Goal: Task Accomplishment & Management: Use online tool/utility

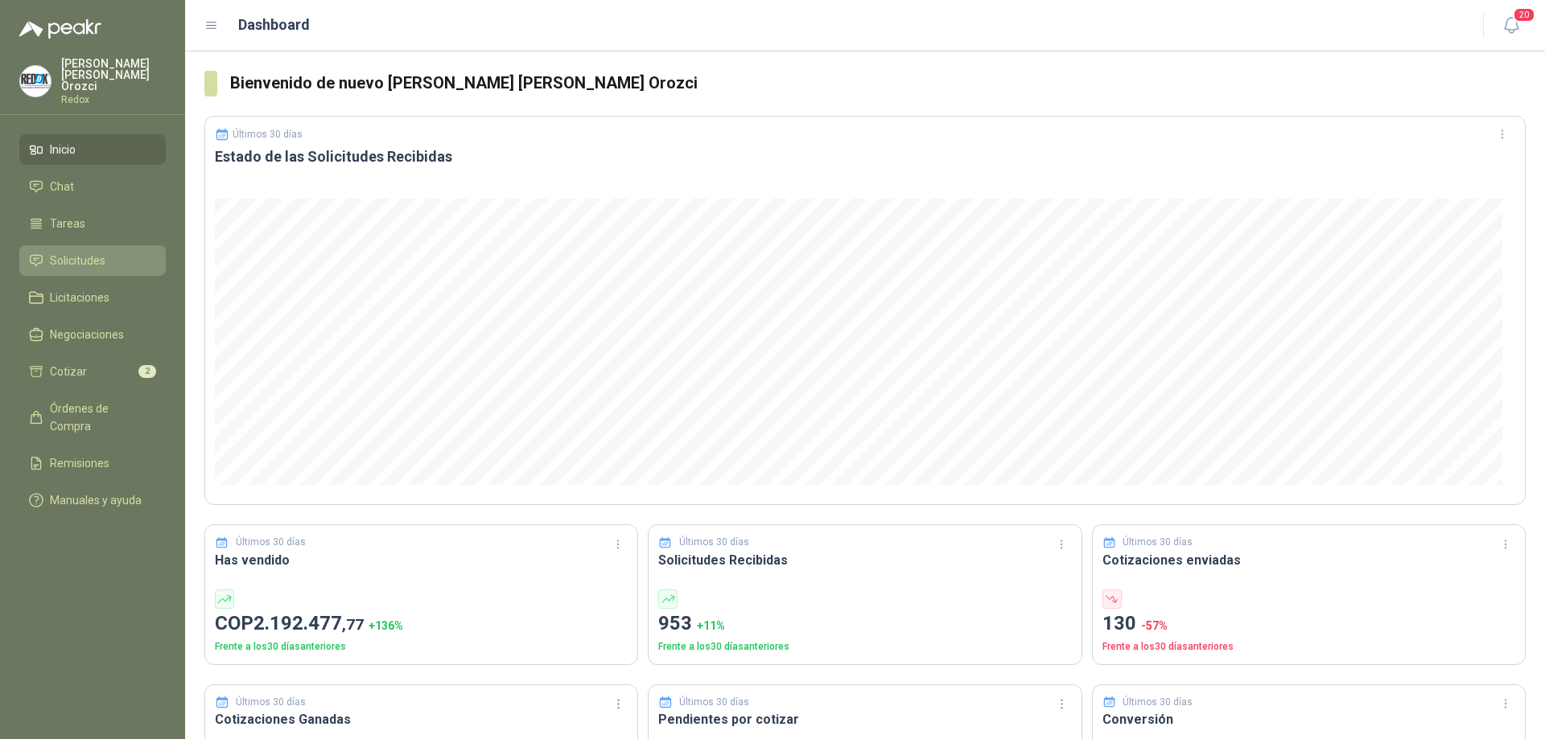
click at [84, 252] on span "Solicitudes" at bounding box center [78, 261] width 56 height 18
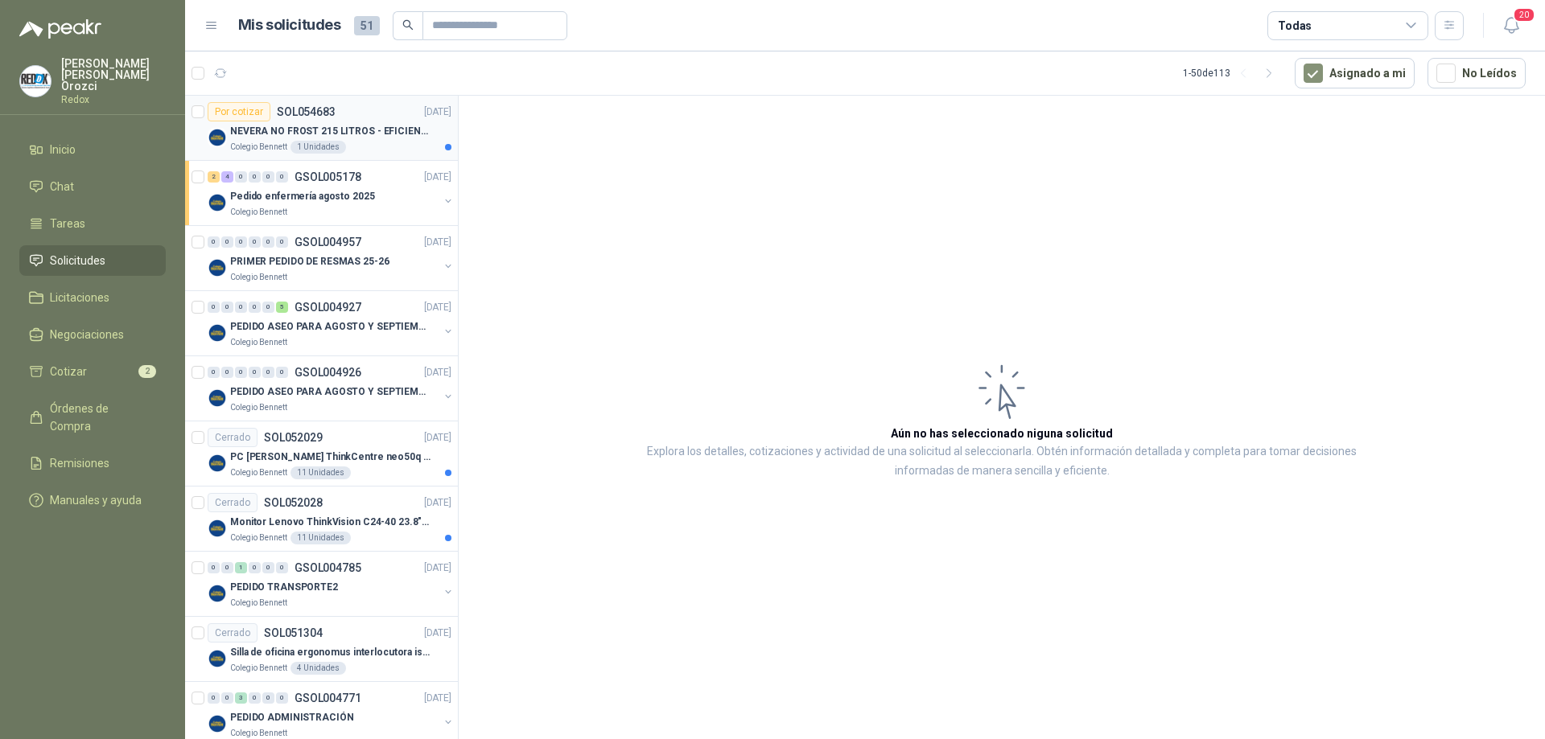
click at [376, 148] on div "Colegio [PERSON_NAME] 1 Unidades" at bounding box center [340, 147] width 221 height 13
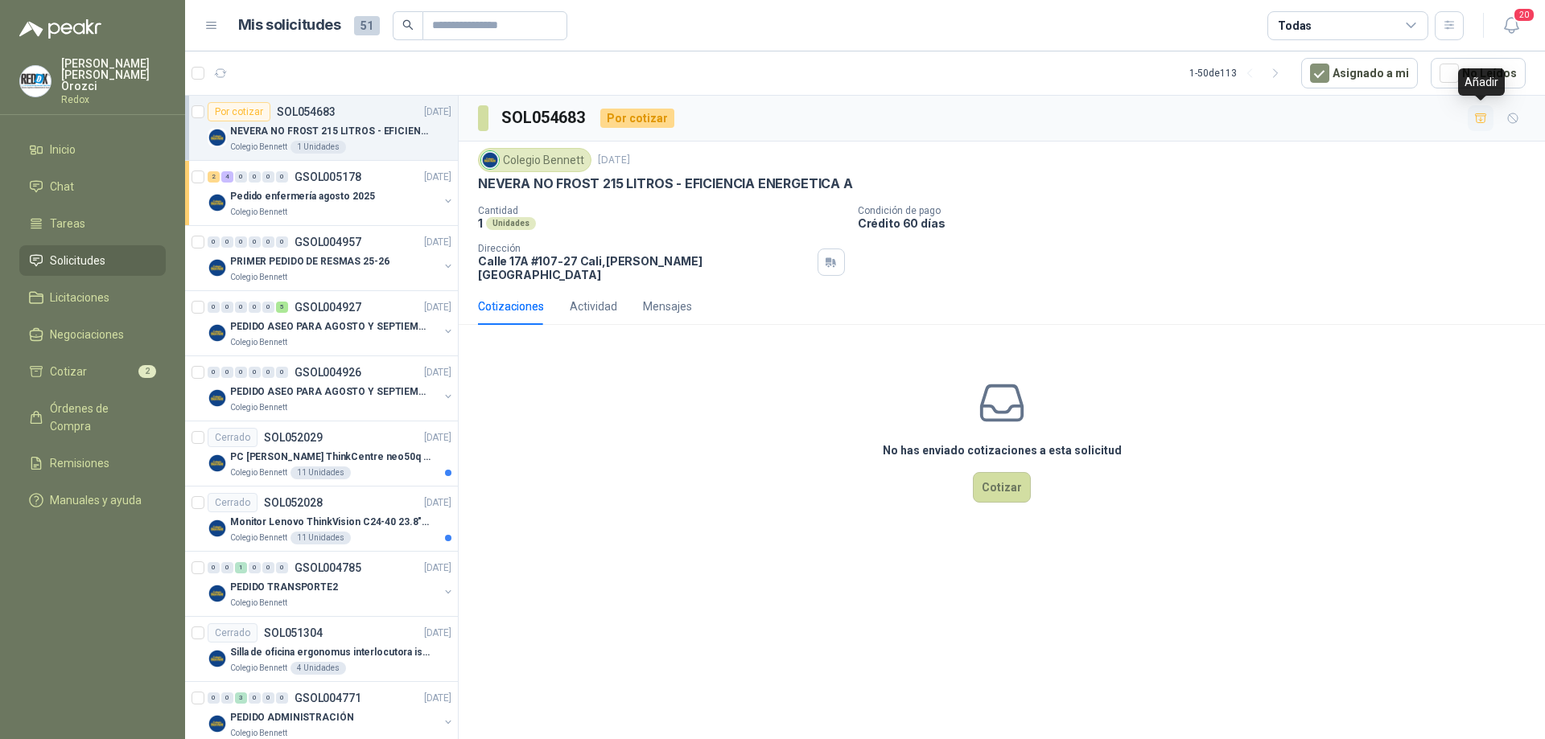
click at [1479, 114] on icon "button" at bounding box center [1481, 119] width 14 height 14
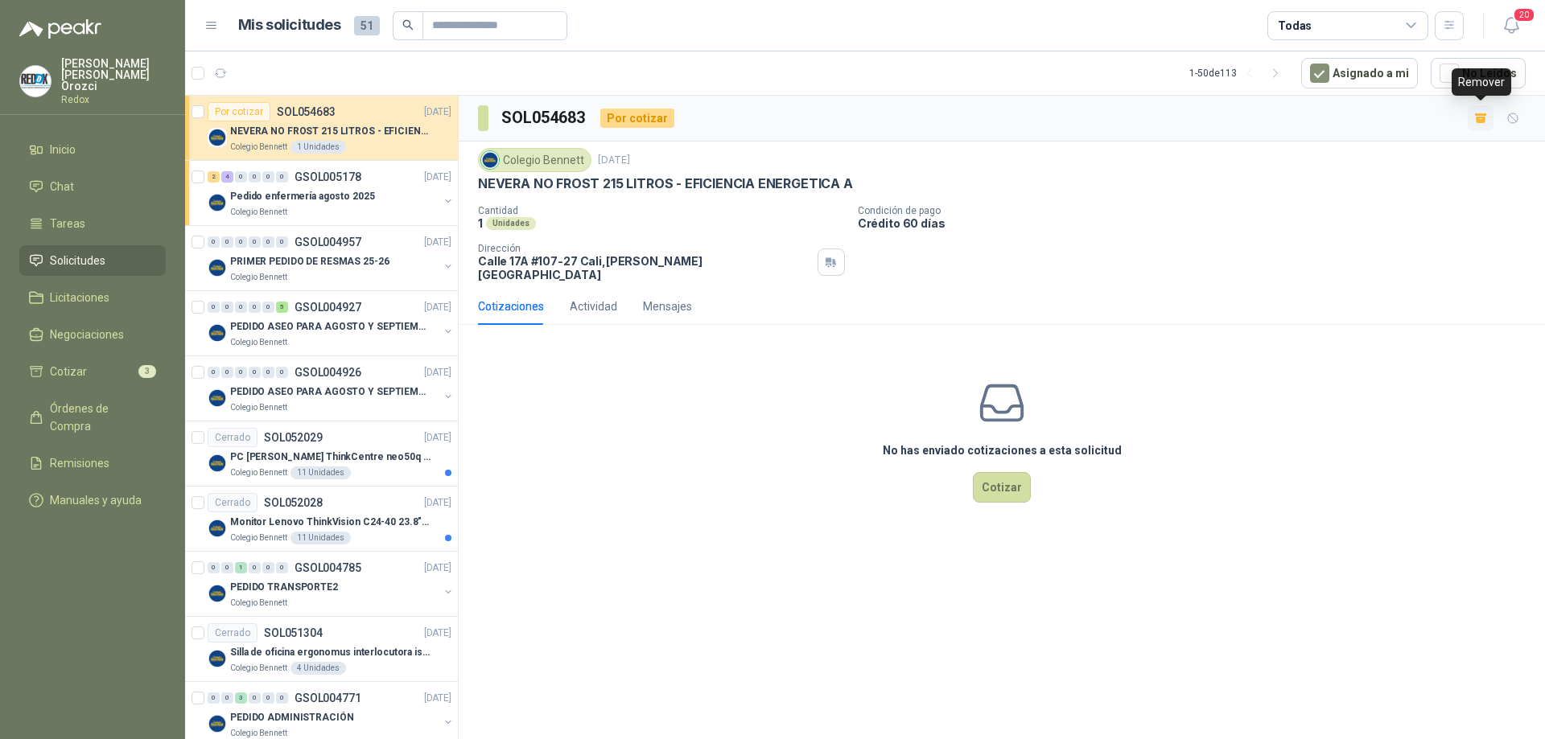
click at [1474, 89] on div "Remover" at bounding box center [1481, 81] width 60 height 27
click at [72, 141] on span "Inicio" at bounding box center [63, 150] width 26 height 18
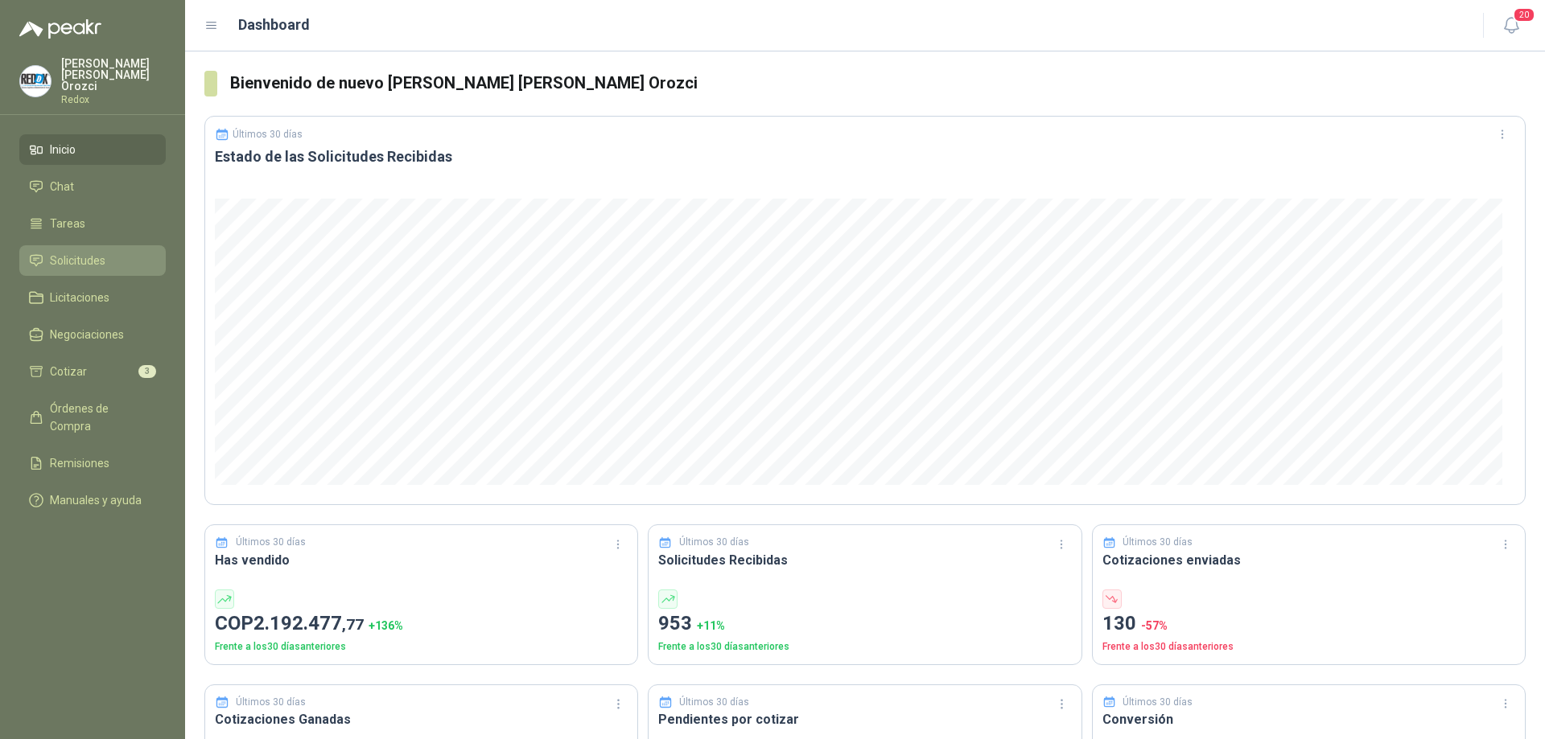
click at [98, 252] on span "Solicitudes" at bounding box center [78, 261] width 56 height 18
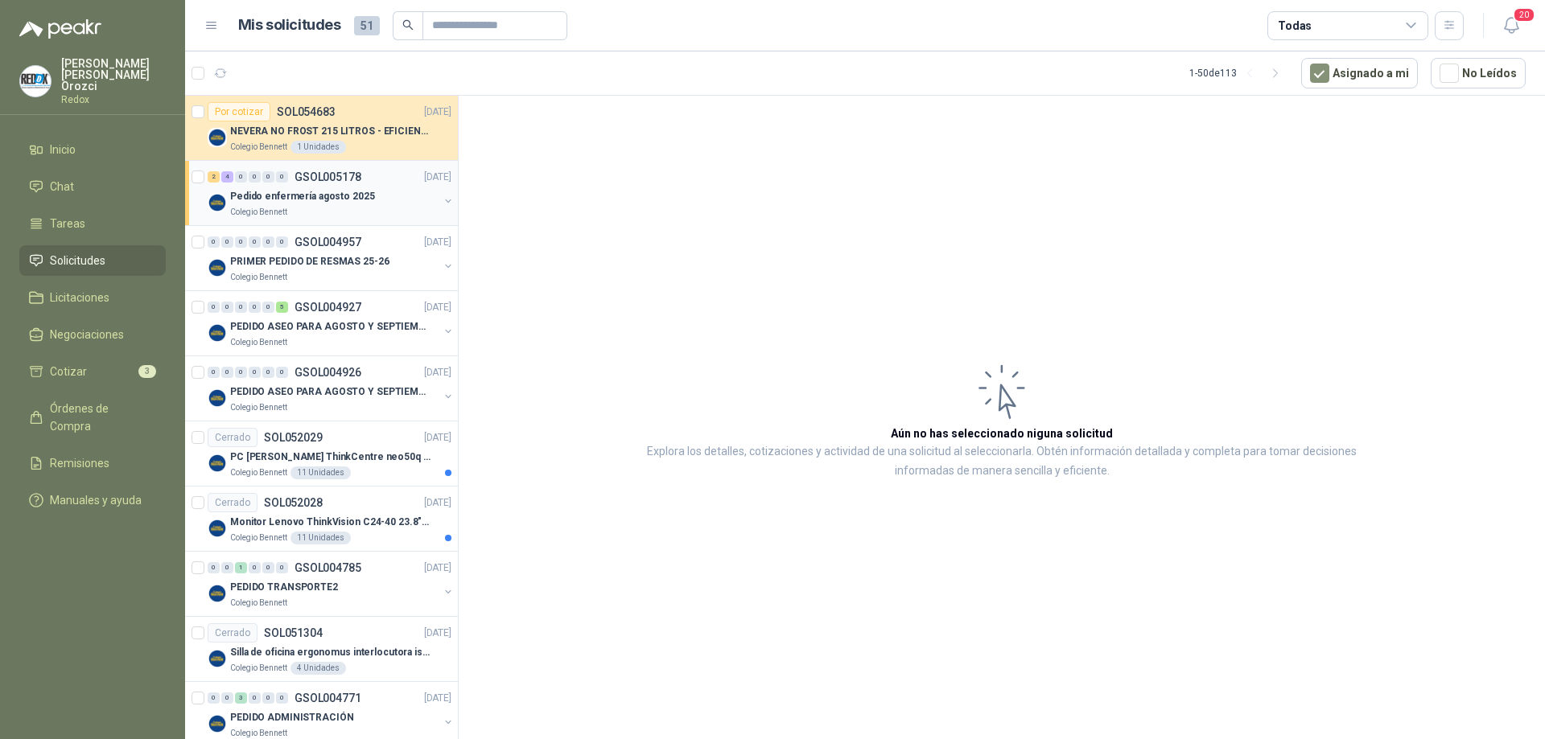
click at [328, 211] on div "Colegio Bennett" at bounding box center [334, 212] width 208 height 13
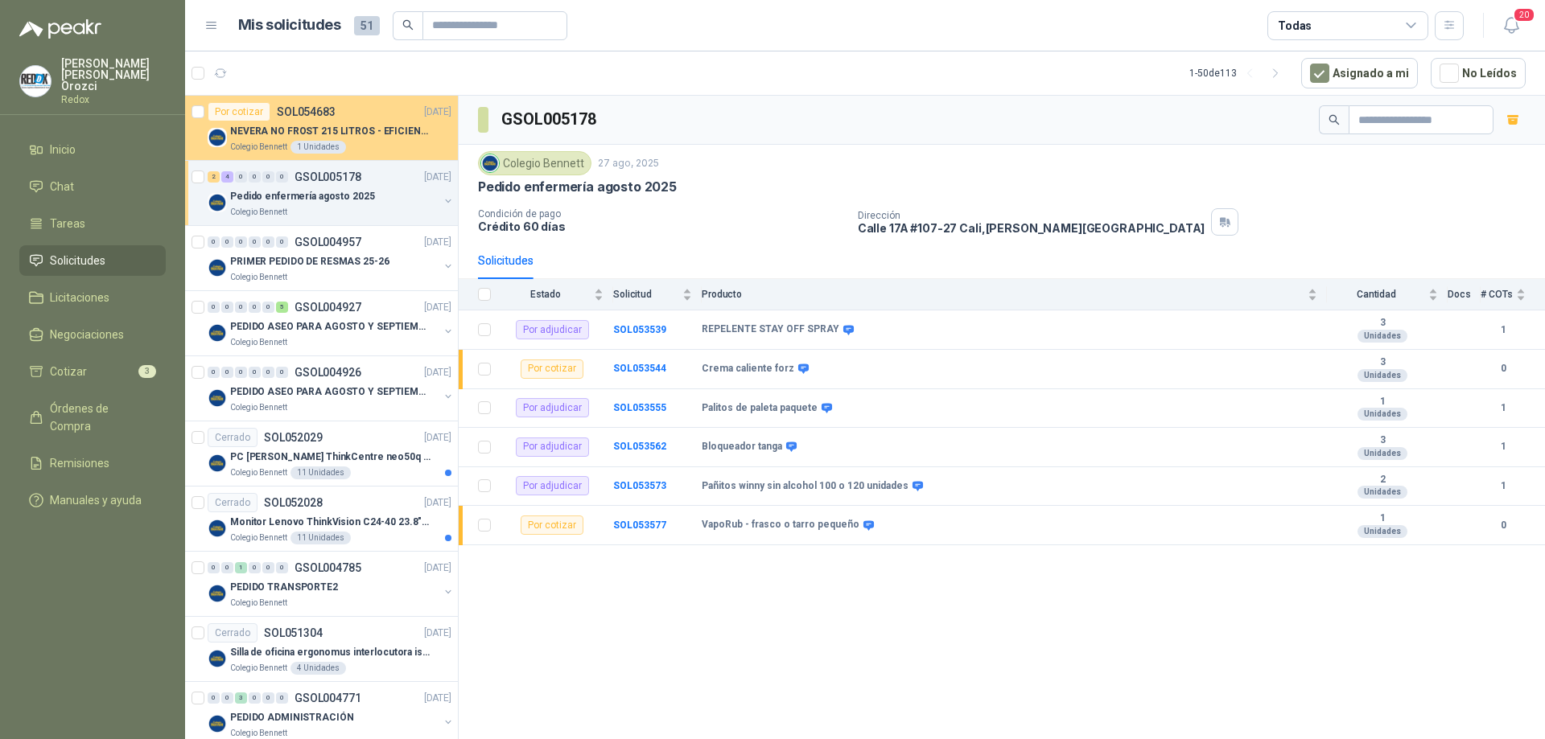
click at [351, 150] on div "Colegio [PERSON_NAME] 1 Unidades" at bounding box center [340, 147] width 221 height 13
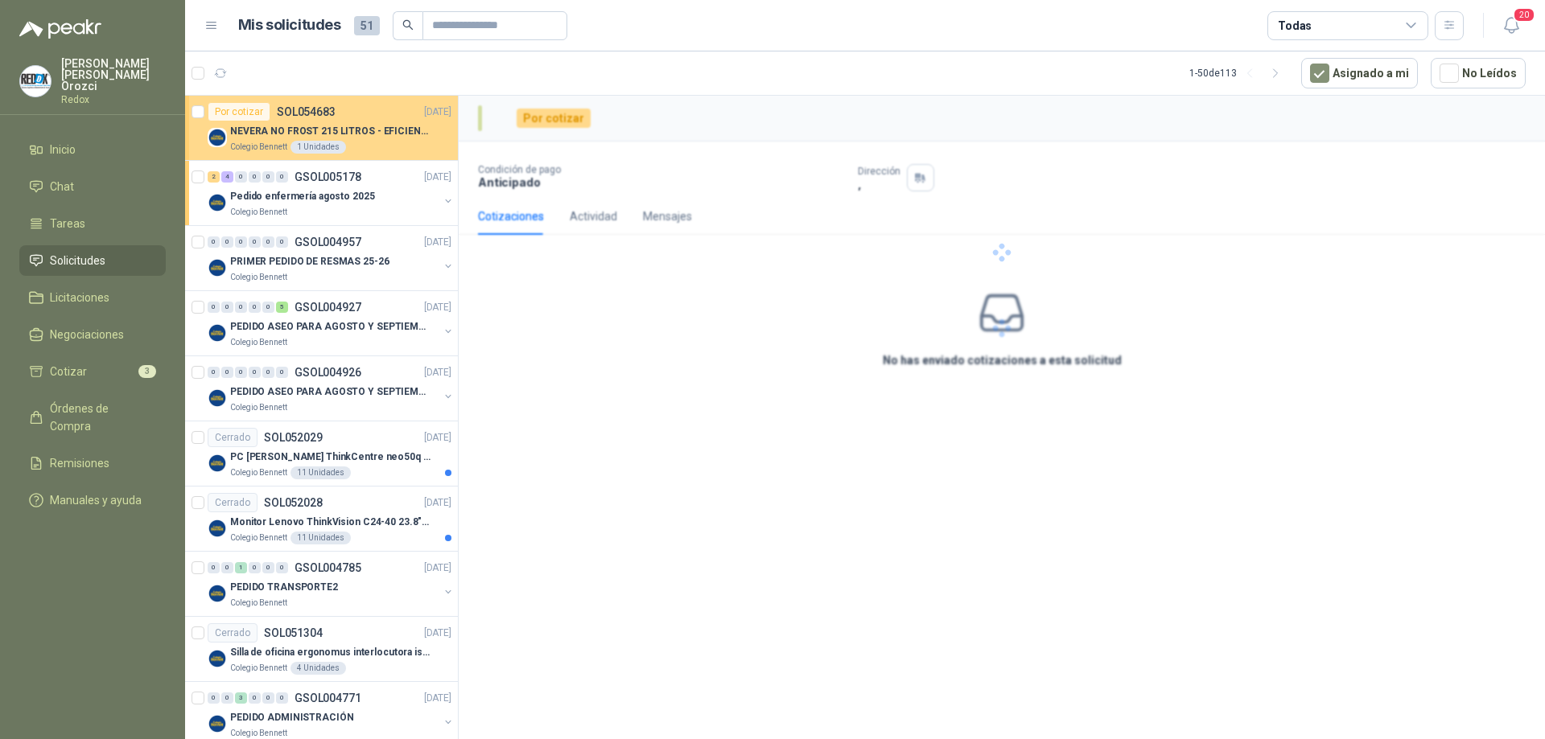
click at [351, 150] on div "Colegio [PERSON_NAME] 1 Unidades" at bounding box center [340, 147] width 221 height 13
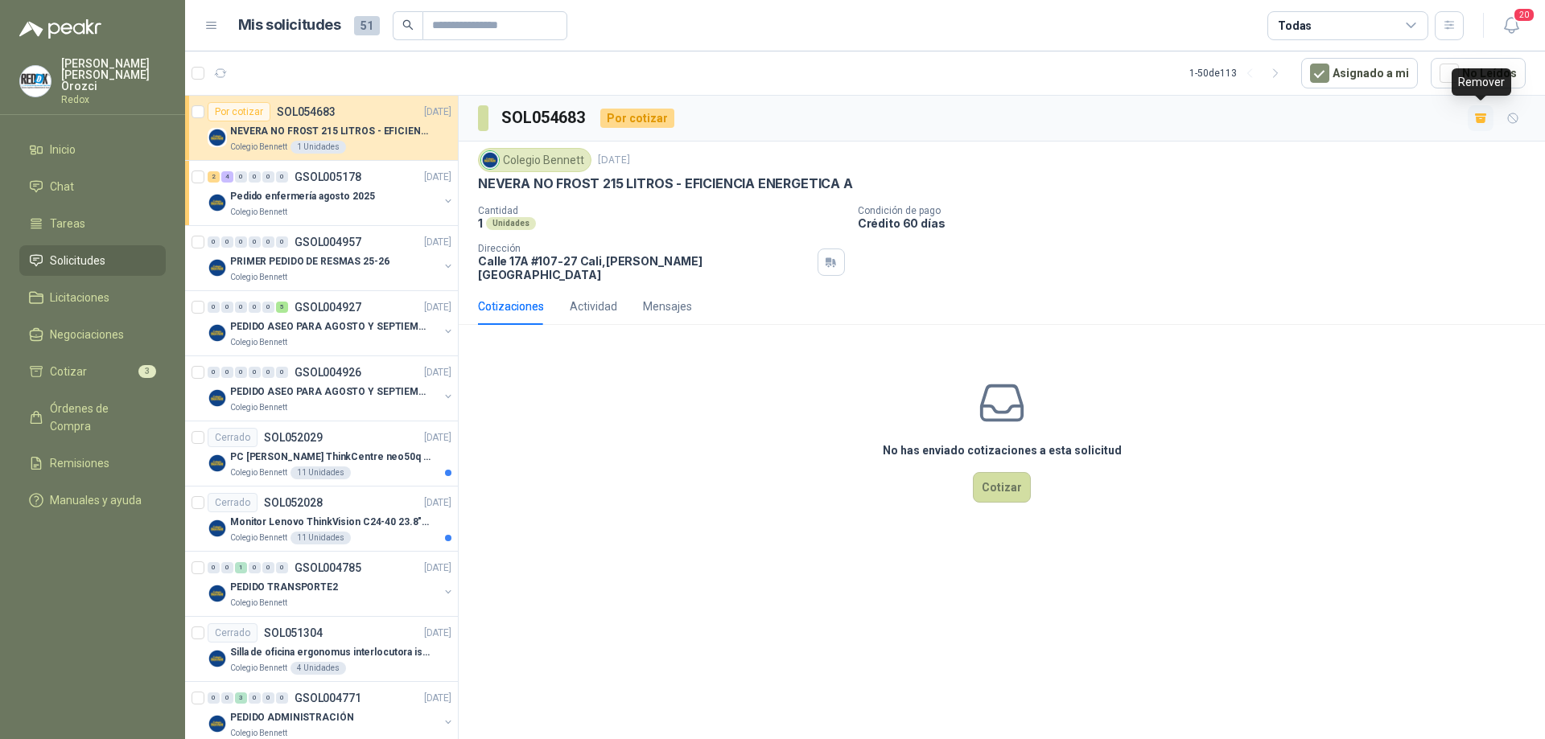
click at [1484, 120] on icon "button" at bounding box center [1481, 120] width 10 height 6
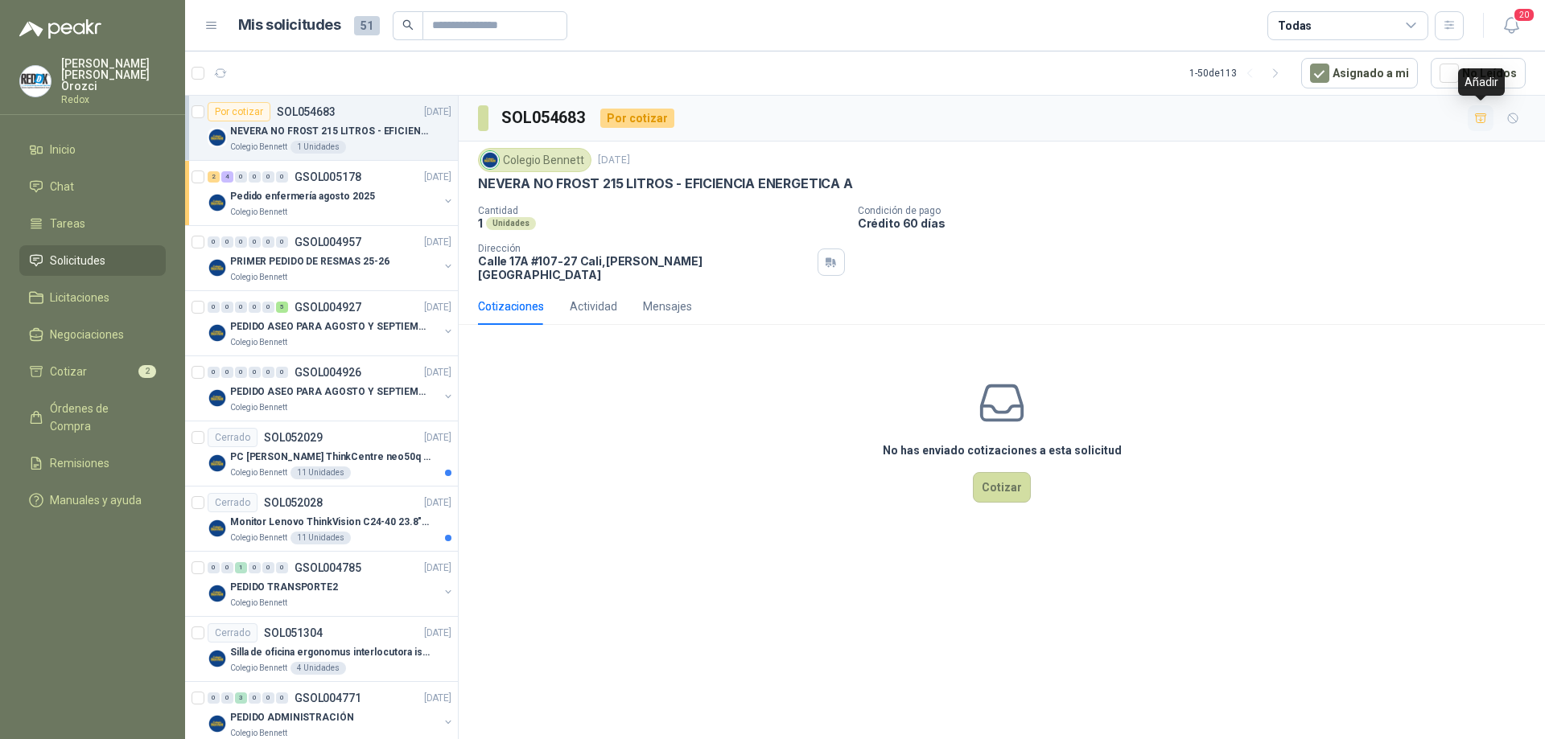
click at [1480, 85] on div "Añadir" at bounding box center [1481, 81] width 47 height 27
click at [1482, 126] on button "button" at bounding box center [1481, 118] width 26 height 26
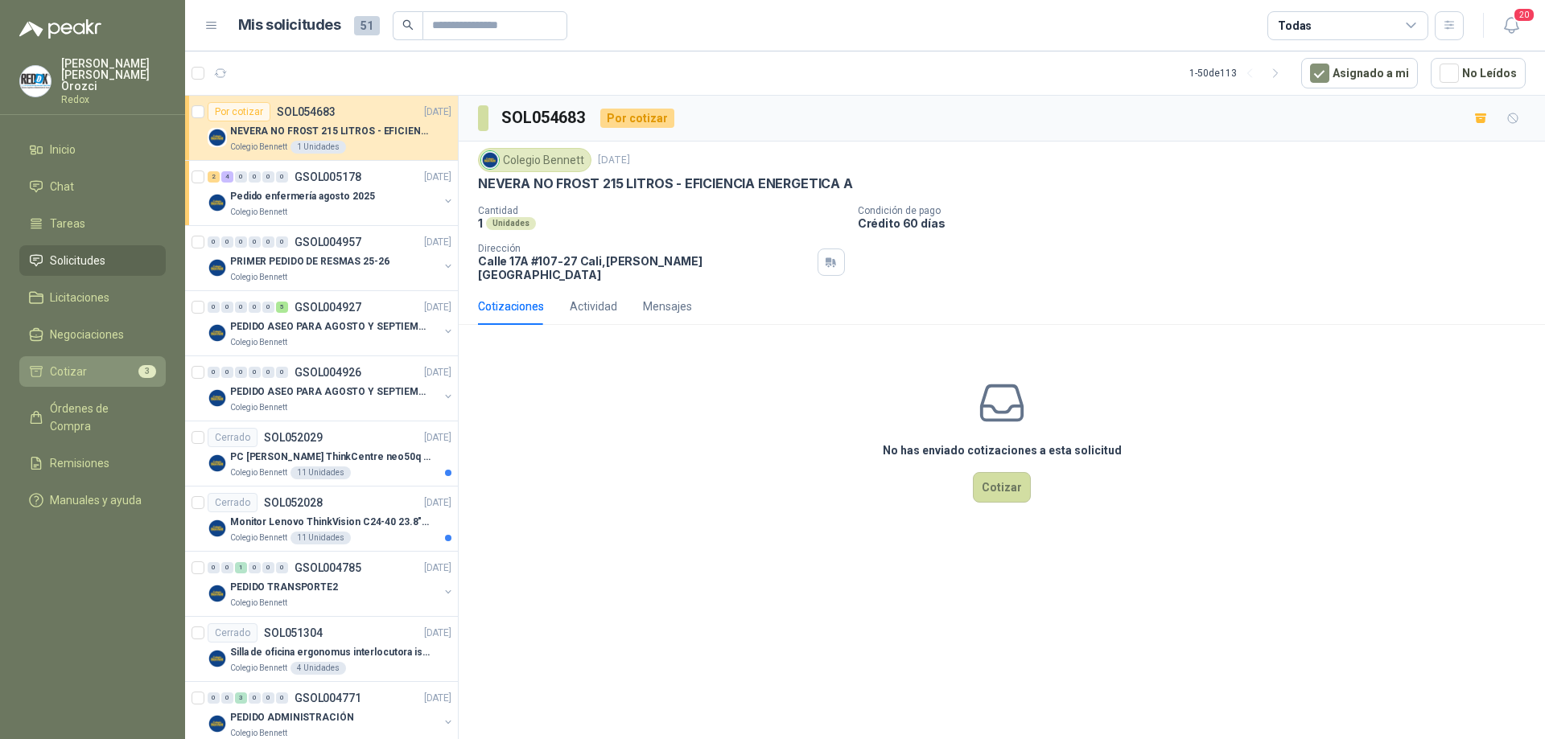
click at [109, 356] on link "Cotizar 3" at bounding box center [92, 371] width 146 height 31
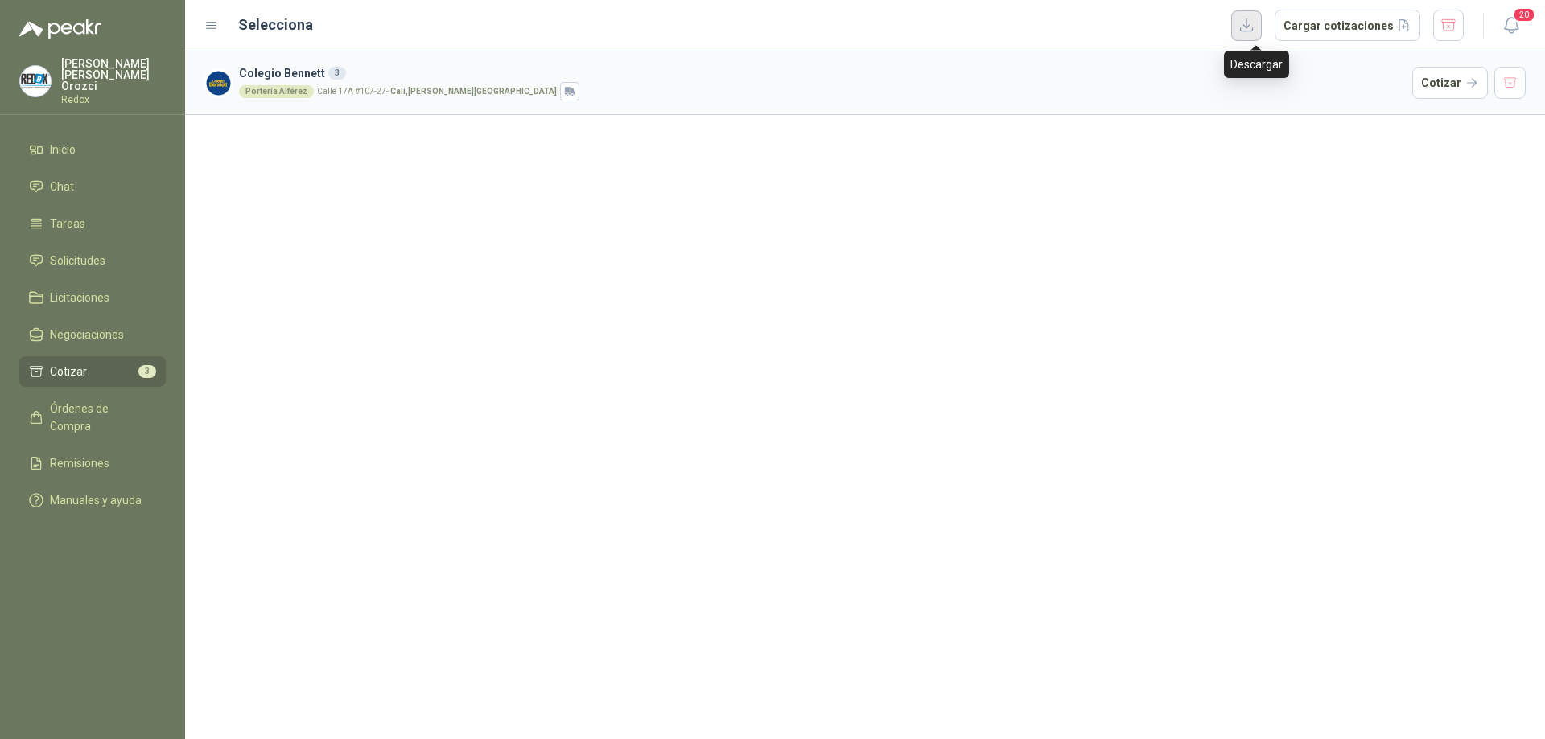
click at [1257, 31] on button "button" at bounding box center [1246, 25] width 31 height 31
click at [1365, 23] on button "Cargar cotizaciones" at bounding box center [1347, 26] width 146 height 32
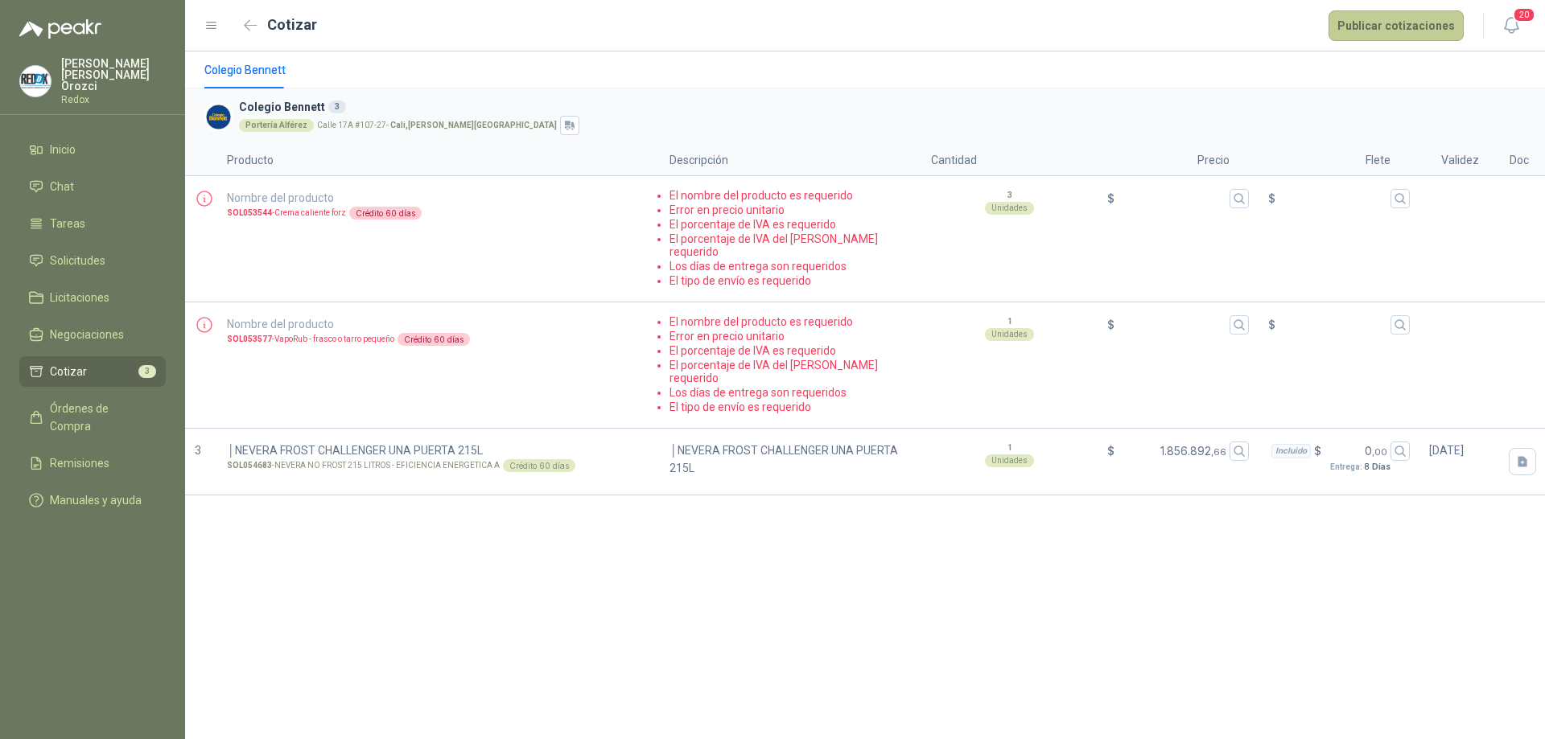
click at [1405, 25] on button "Publicar cotizaciones" at bounding box center [1395, 25] width 135 height 31
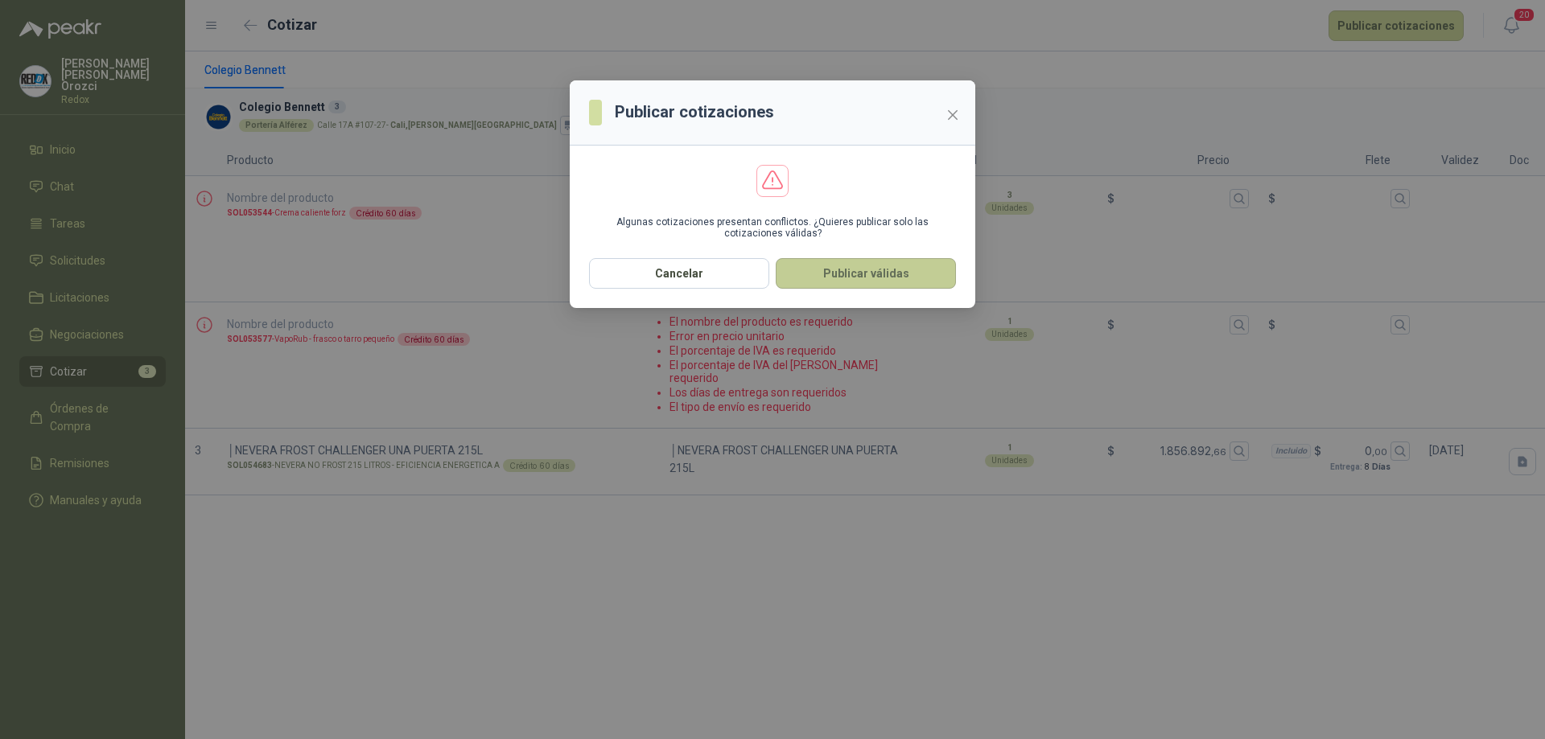
click at [876, 276] on button "Publicar válidas" at bounding box center [866, 273] width 180 height 31
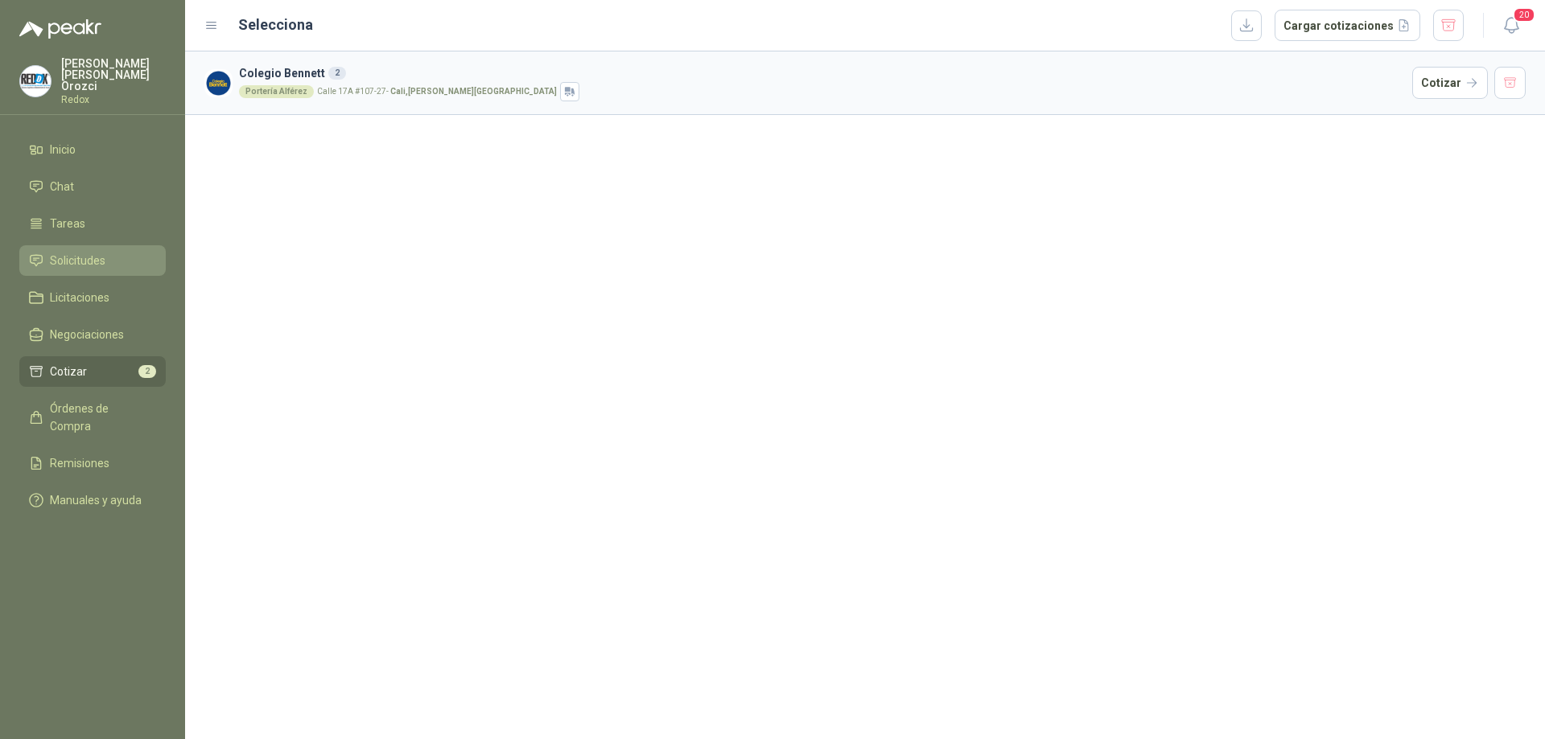
click at [85, 252] on span "Solicitudes" at bounding box center [78, 261] width 56 height 18
